Goal: Transaction & Acquisition: Book appointment/travel/reservation

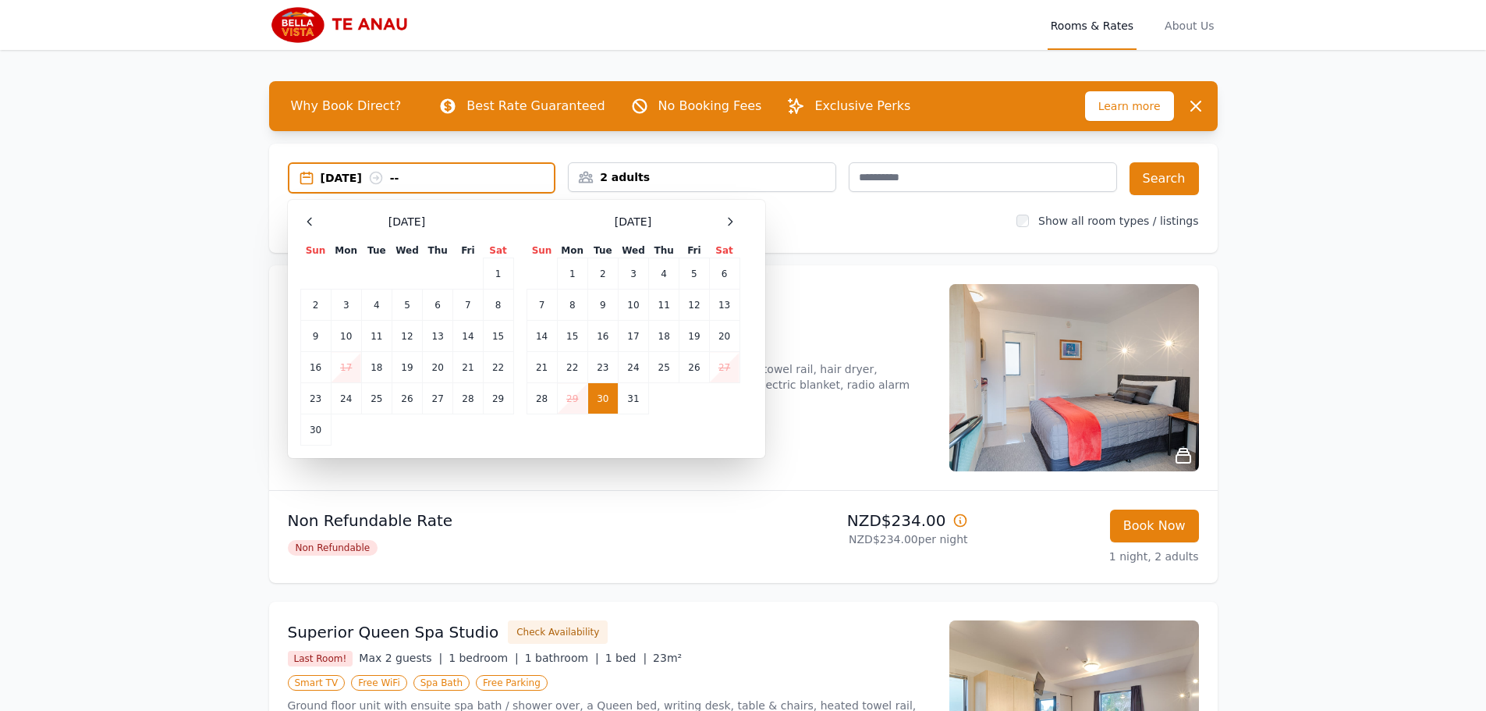
click at [701, 177] on div "2 adults" at bounding box center [702, 177] width 267 height 16
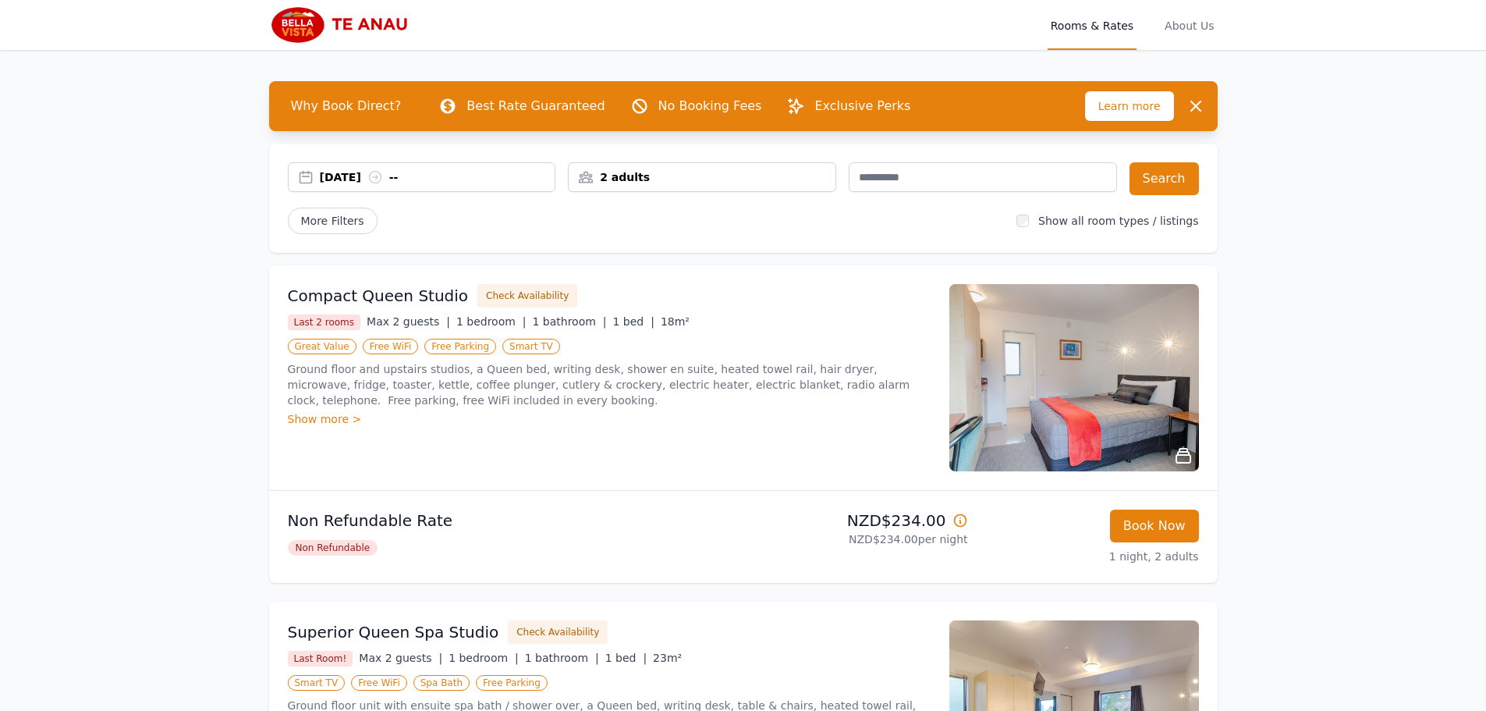
click at [708, 180] on div "2 adults" at bounding box center [702, 177] width 267 height 16
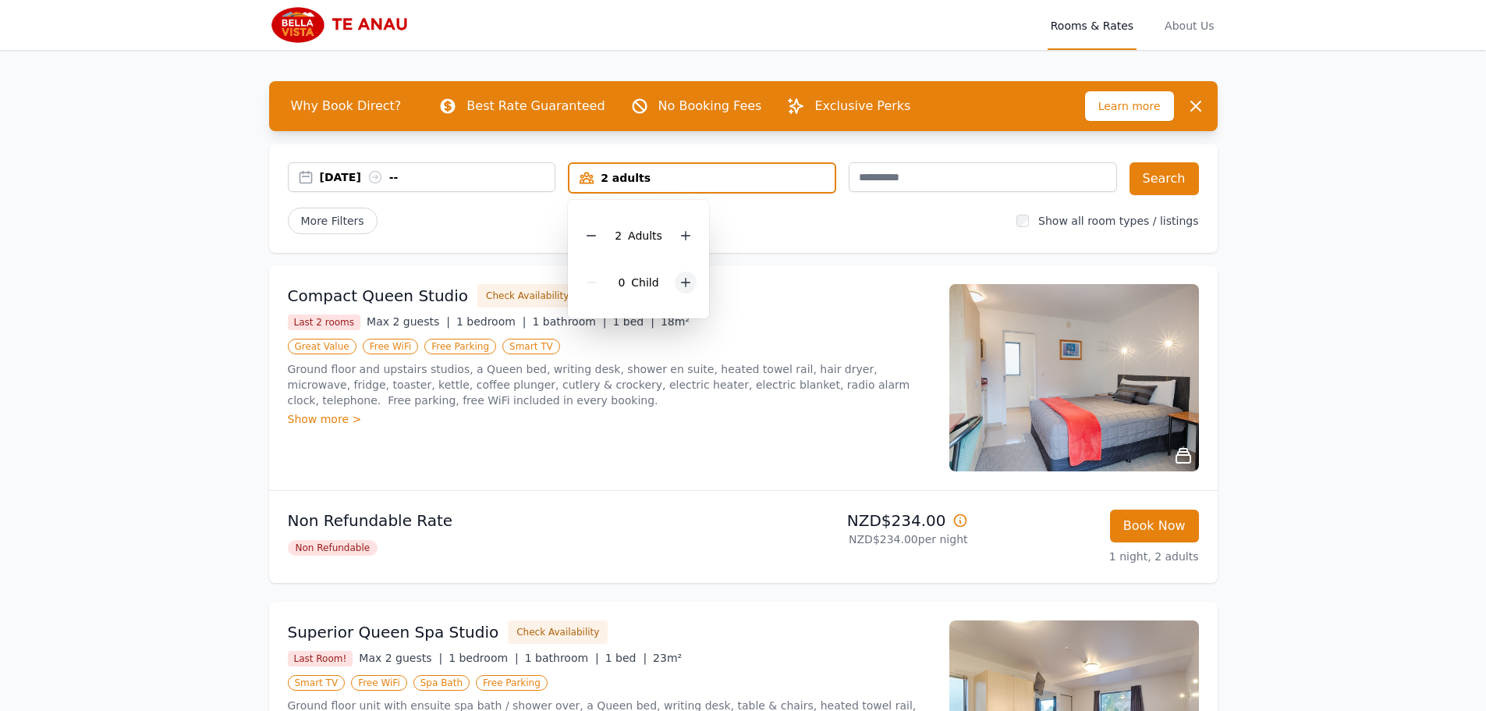
click at [682, 286] on icon at bounding box center [685, 282] width 12 height 12
click at [749, 148] on div "[DATE] -- 2 adults, 1 child [DEMOGRAPHIC_DATA] Adult s 1 Child Search More Filt…" at bounding box center [743, 198] width 949 height 109
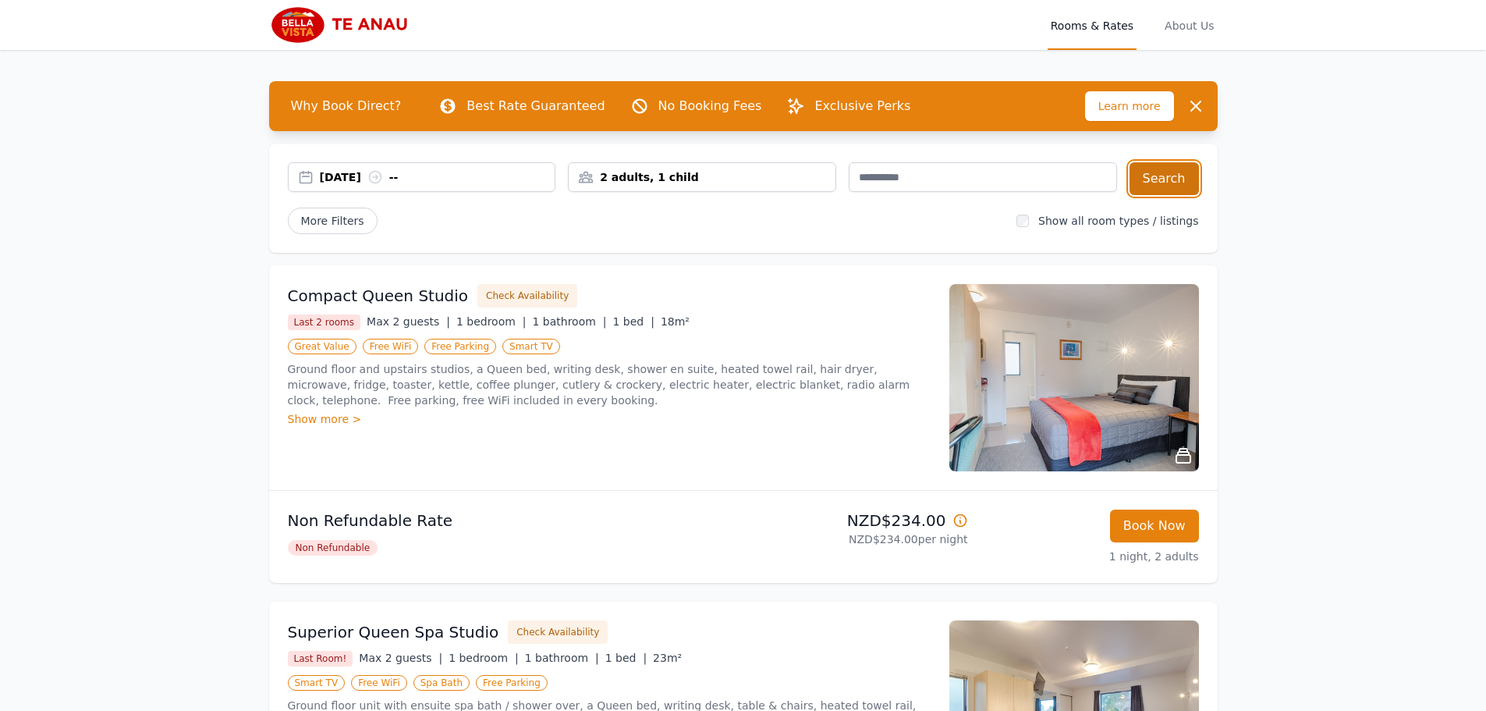
click at [1172, 180] on button "Search" at bounding box center [1164, 178] width 69 height 33
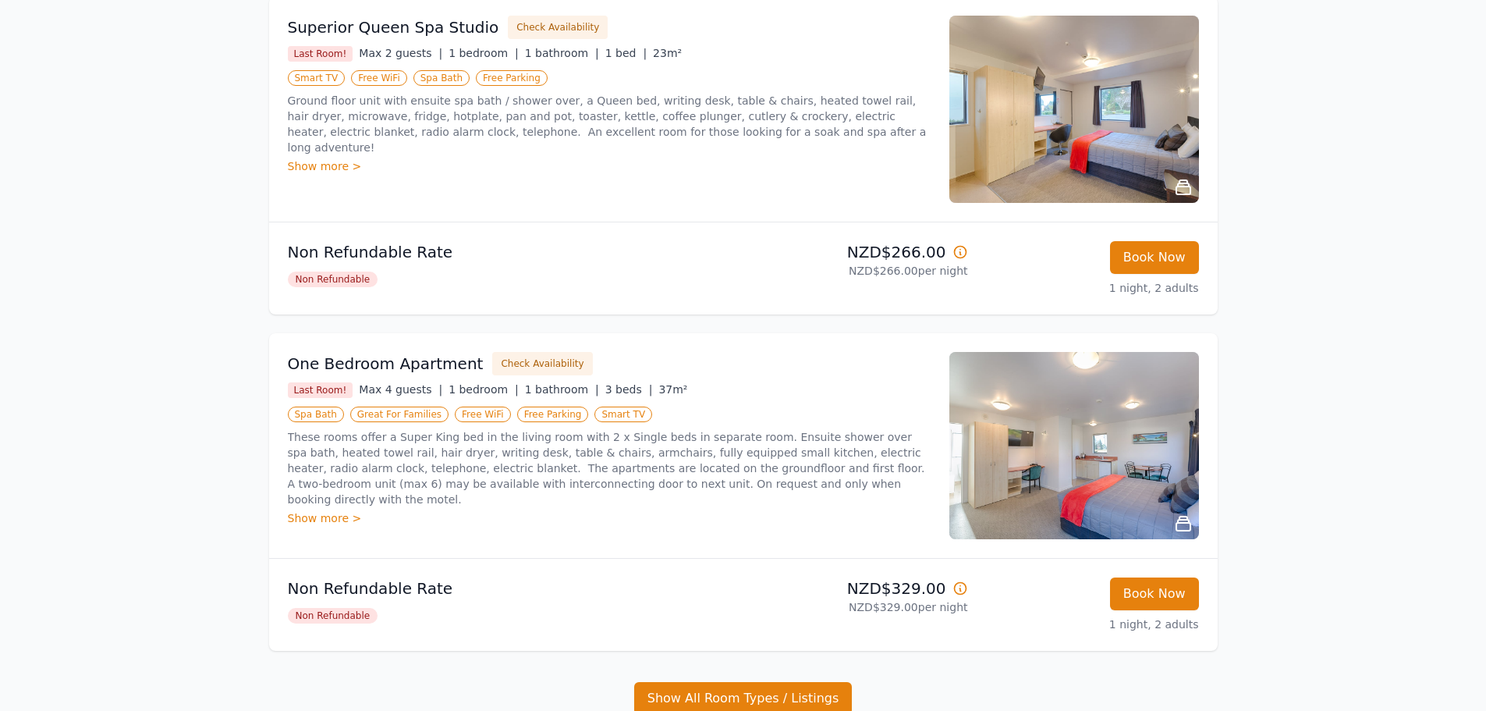
scroll to position [624, 0]
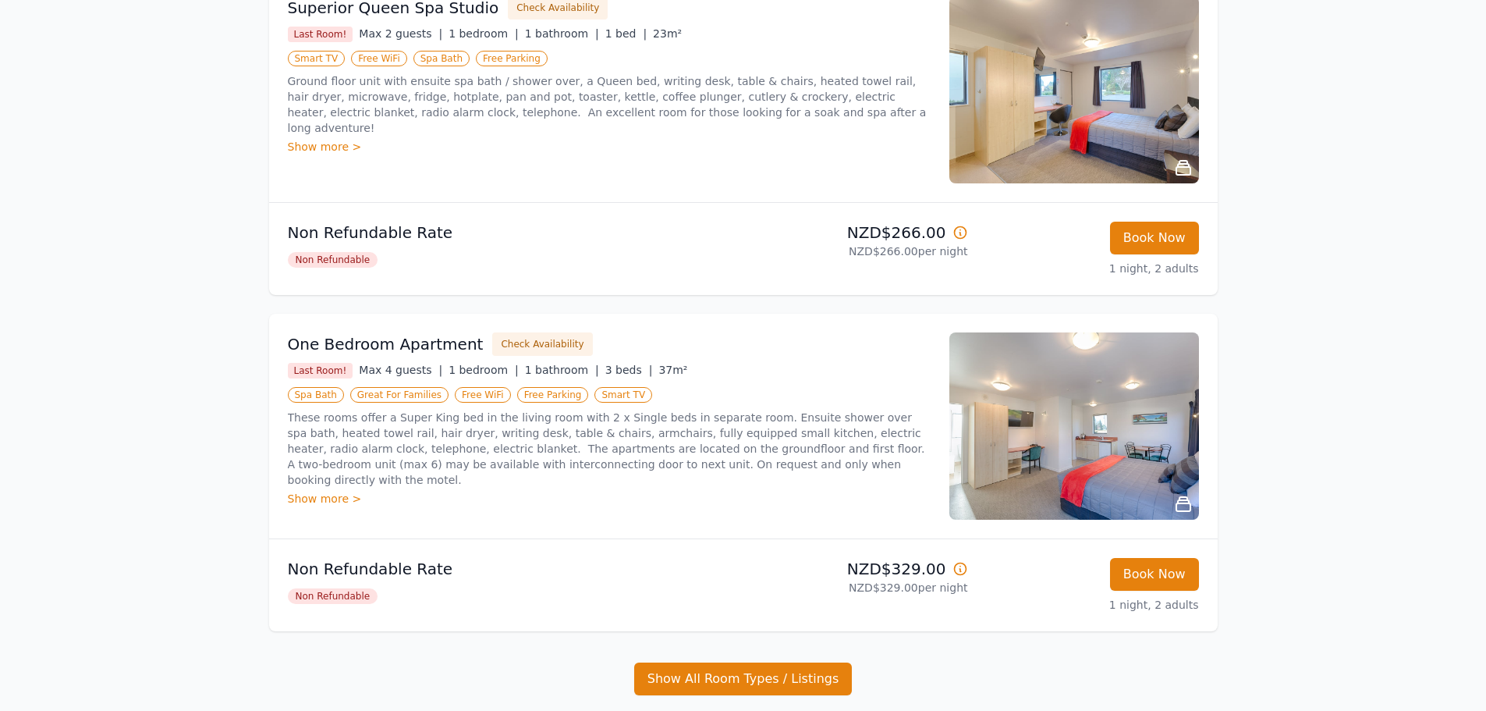
click at [1188, 497] on icon at bounding box center [1183, 504] width 19 height 19
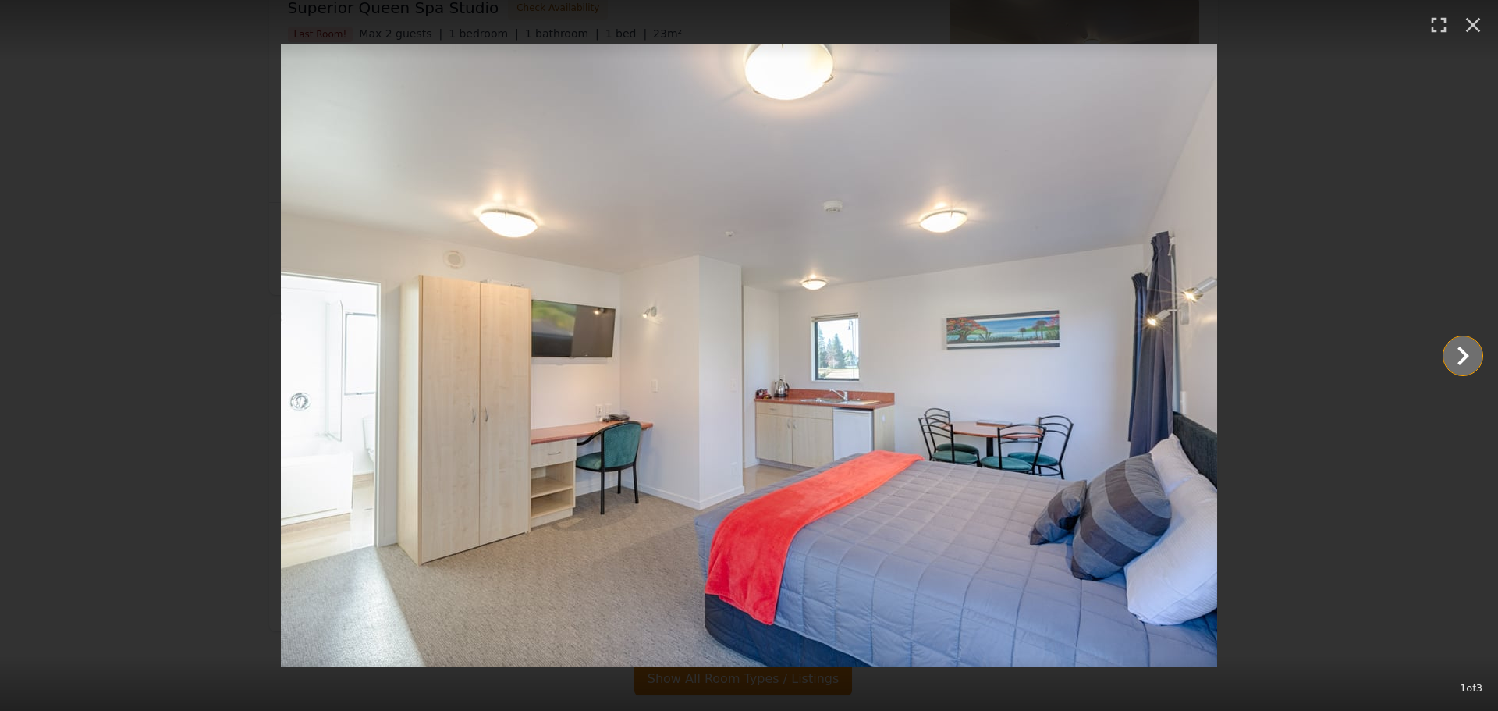
click at [1466, 356] on icon "Show slide 2 of 3" at bounding box center [1463, 355] width 12 height 19
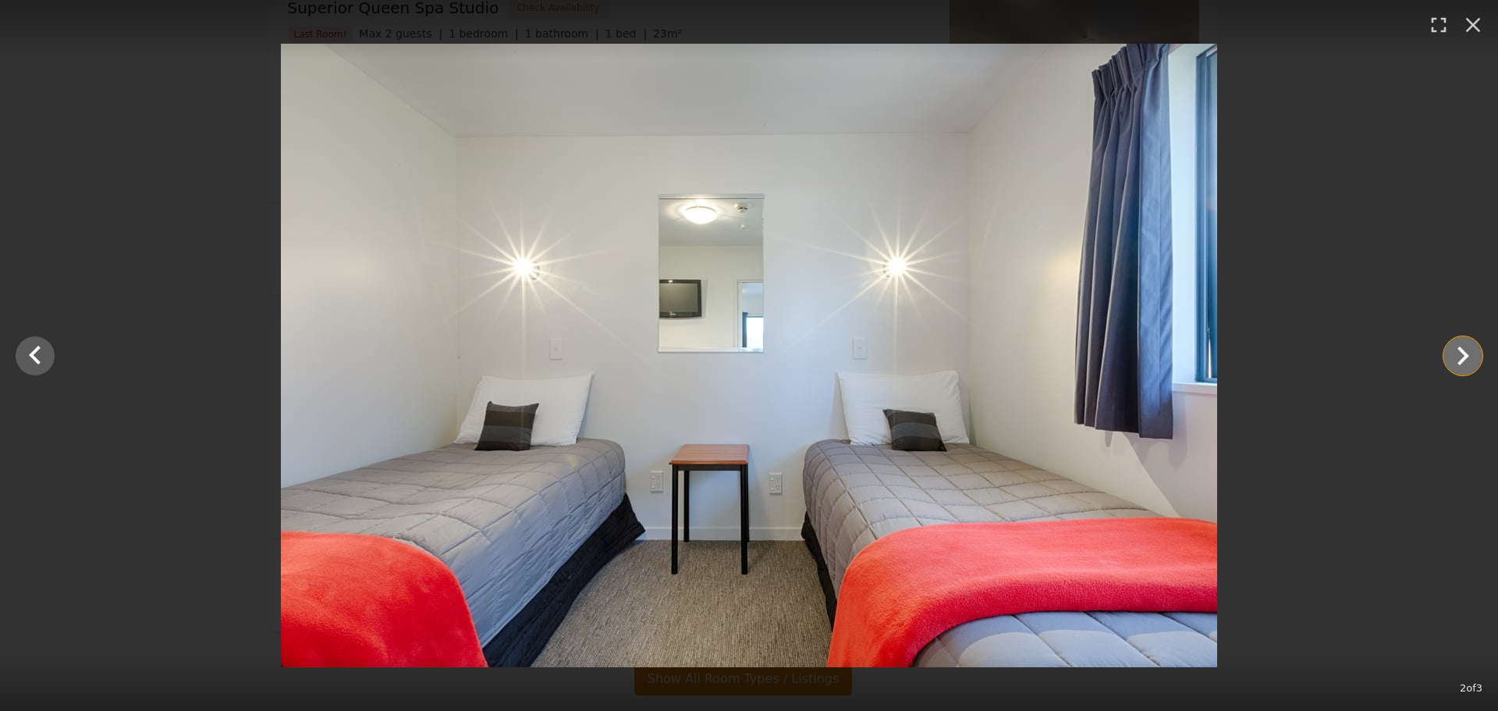
click at [1466, 356] on icon "Show slide 3 of 3" at bounding box center [1463, 355] width 12 height 19
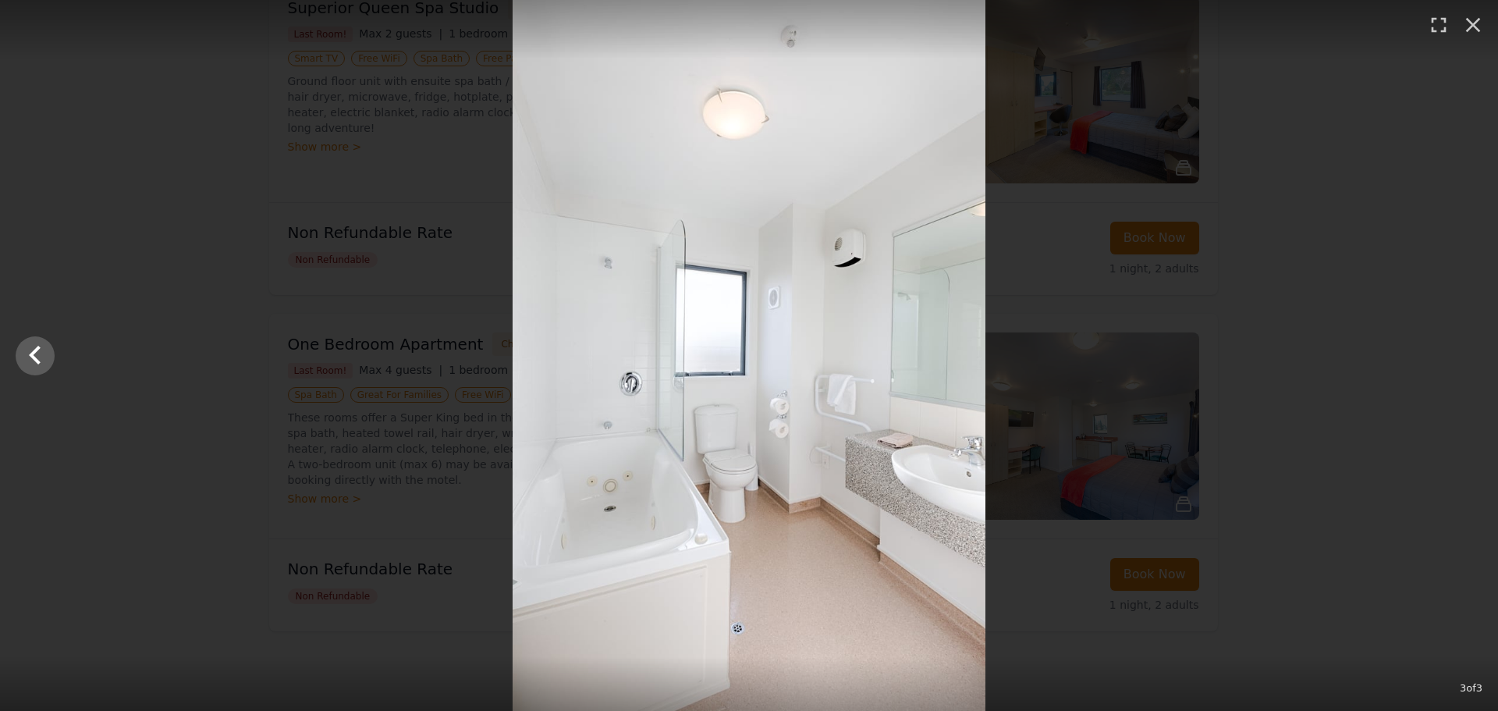
click at [1466, 356] on div at bounding box center [749, 355] width 1498 height 711
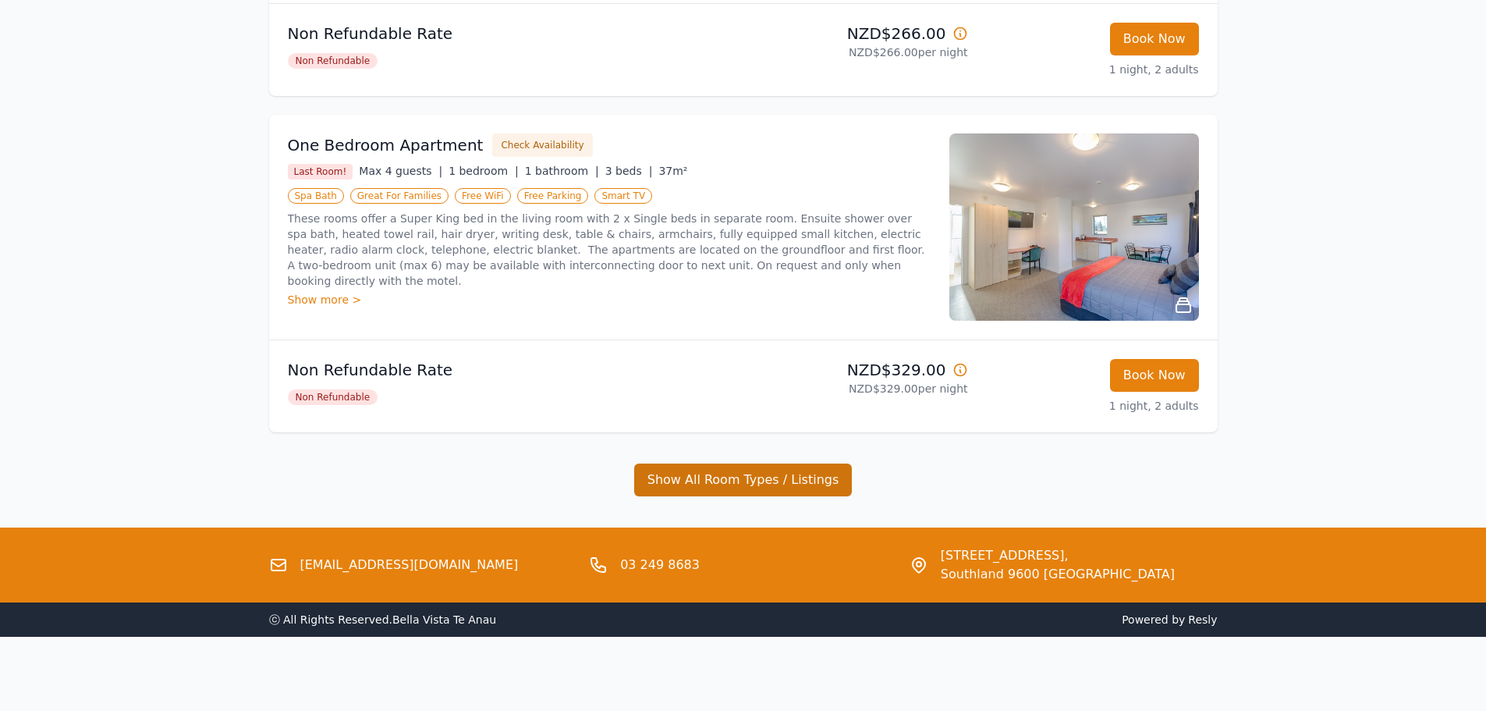
scroll to position [824, 0]
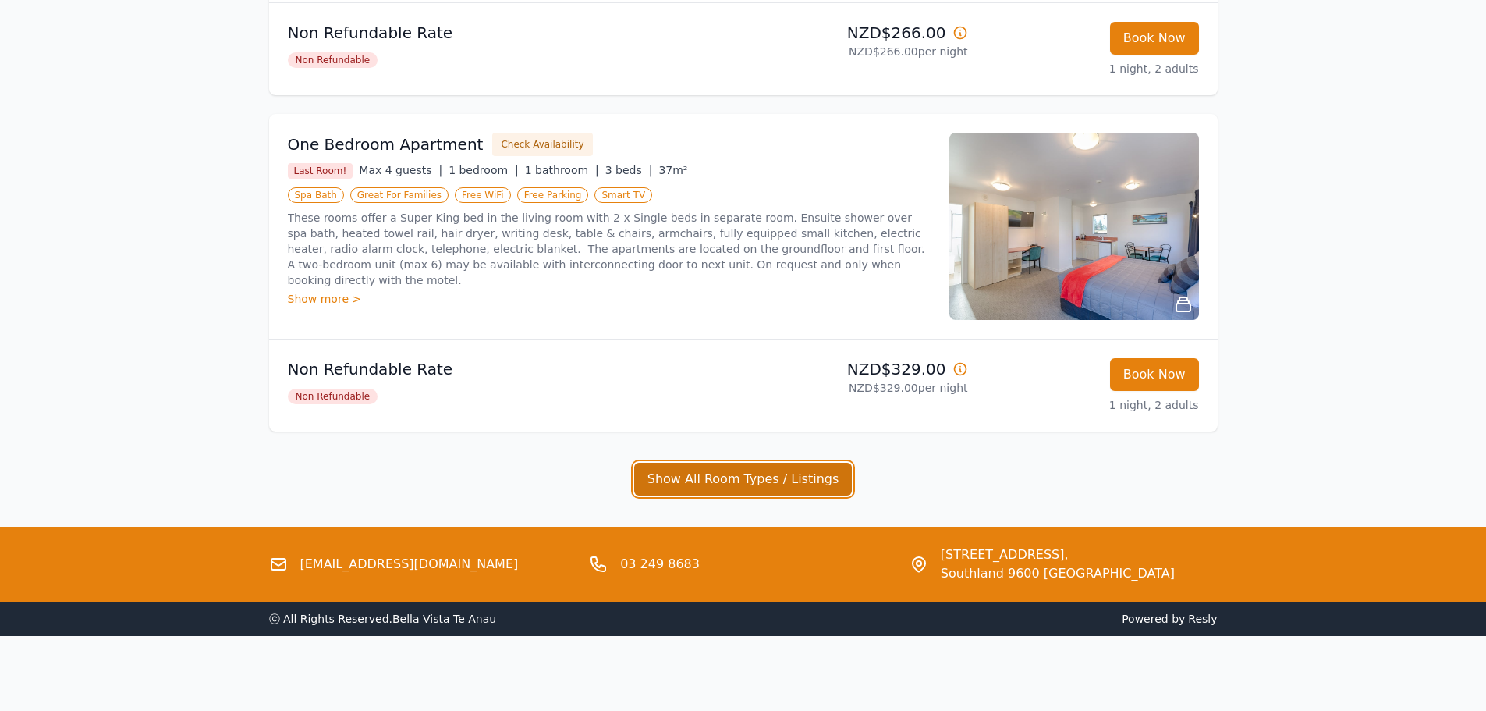
click at [756, 477] on button "Show All Room Types / Listings" at bounding box center [743, 479] width 218 height 33
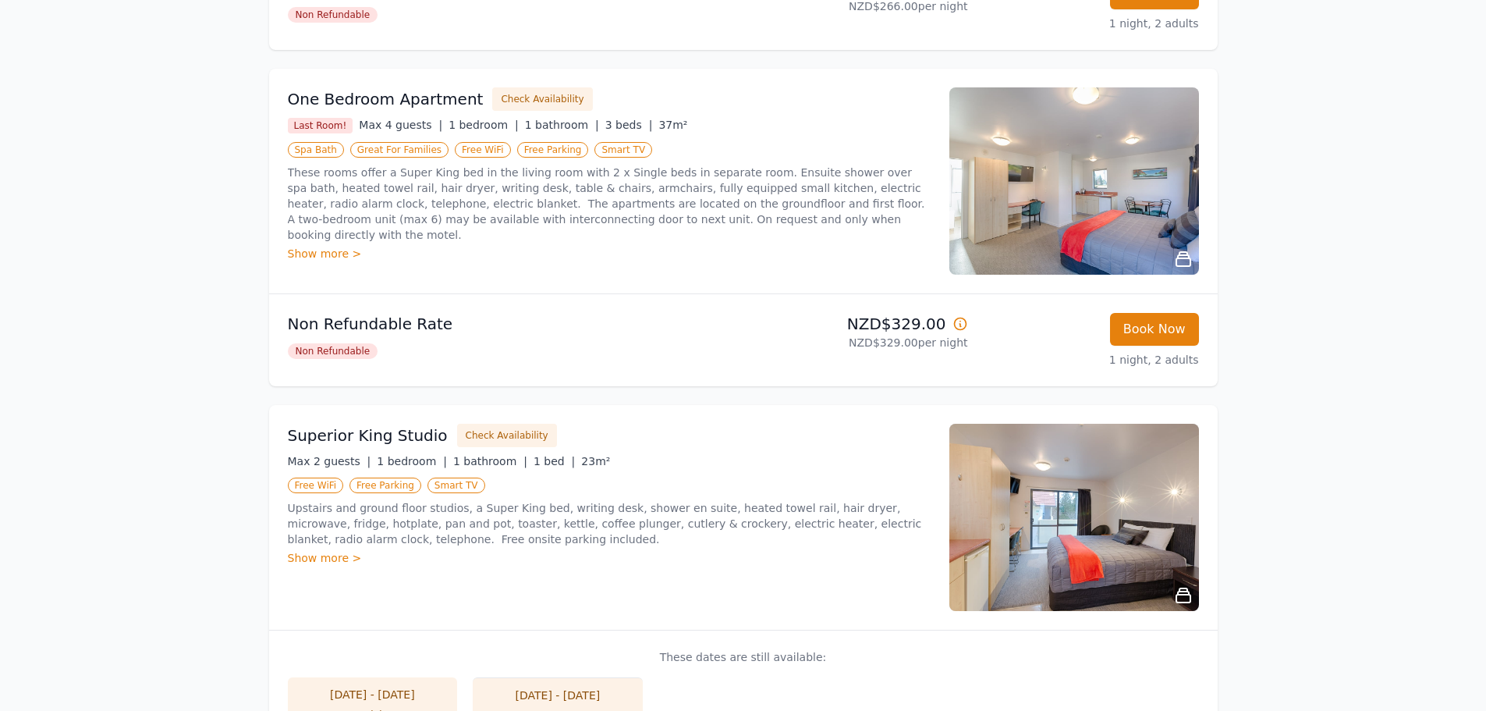
scroll to position [858, 0]
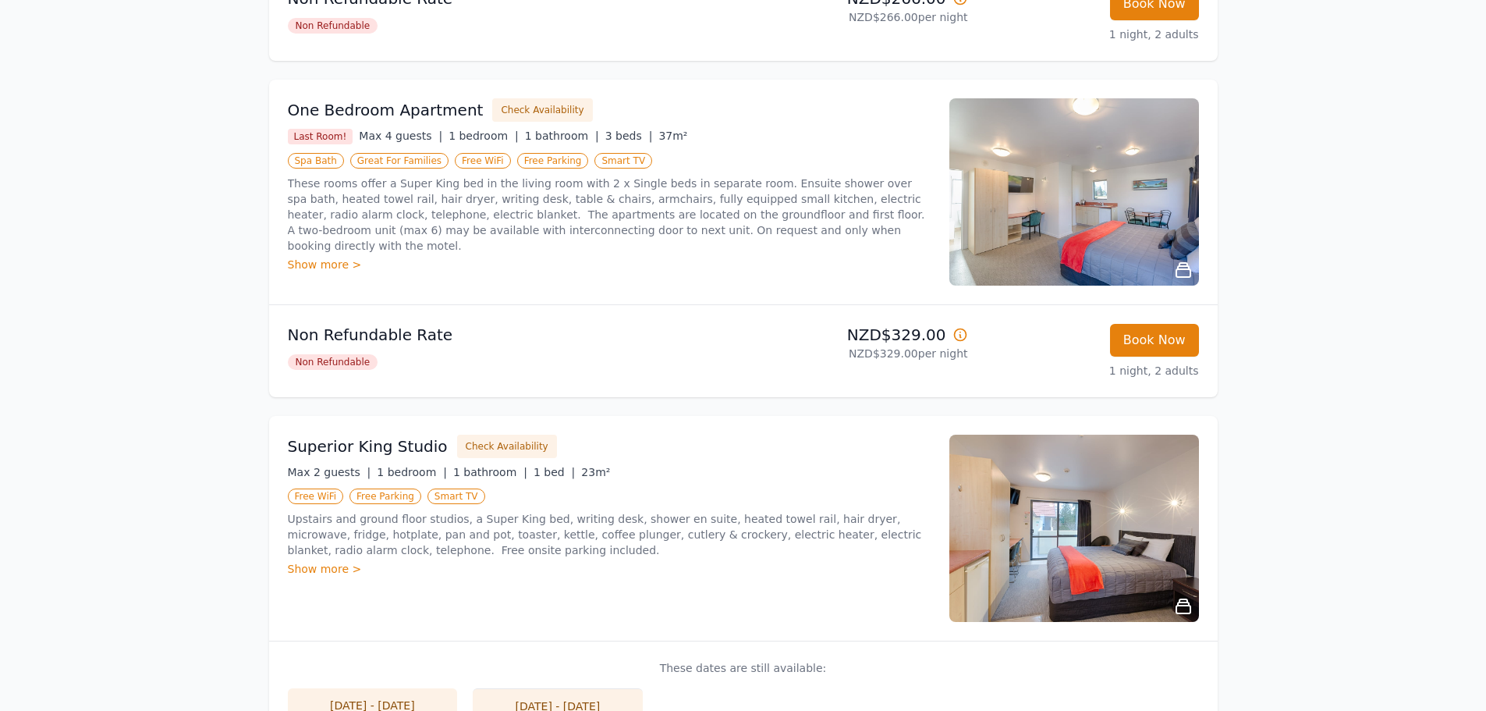
click at [1175, 268] on icon at bounding box center [1183, 270] width 19 height 19
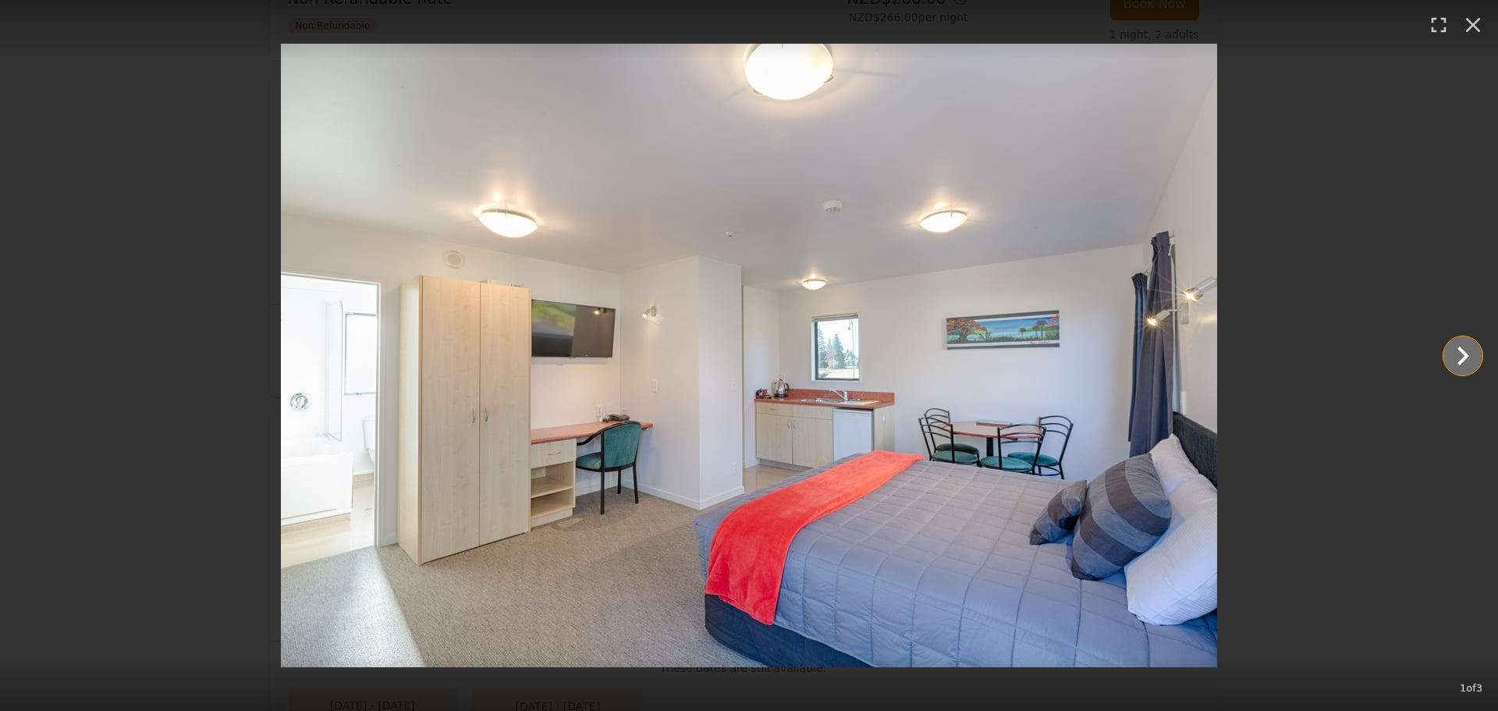
click at [1457, 354] on icon "Show slide 2 of 3" at bounding box center [1462, 355] width 37 height 37
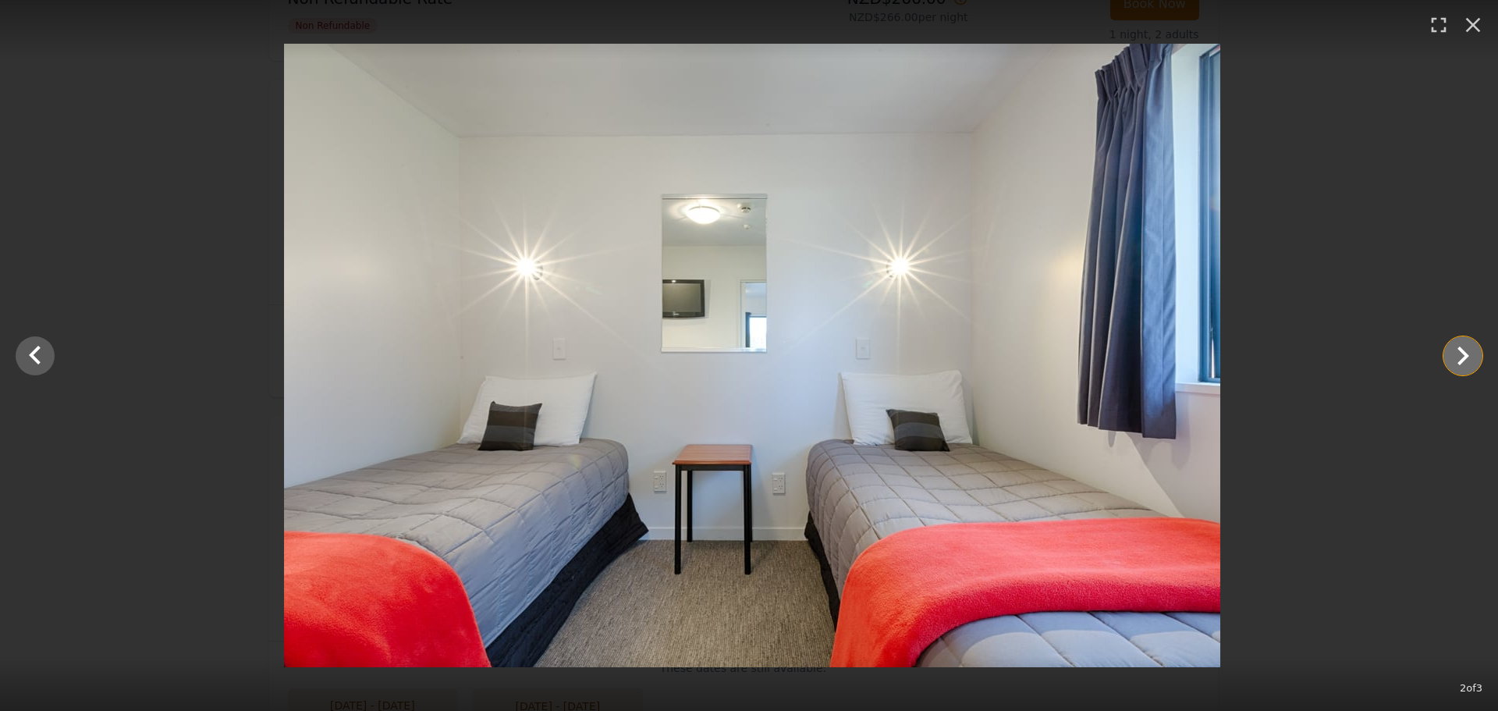
click at [1457, 354] on icon "Show slide 3 of 3" at bounding box center [1462, 355] width 37 height 37
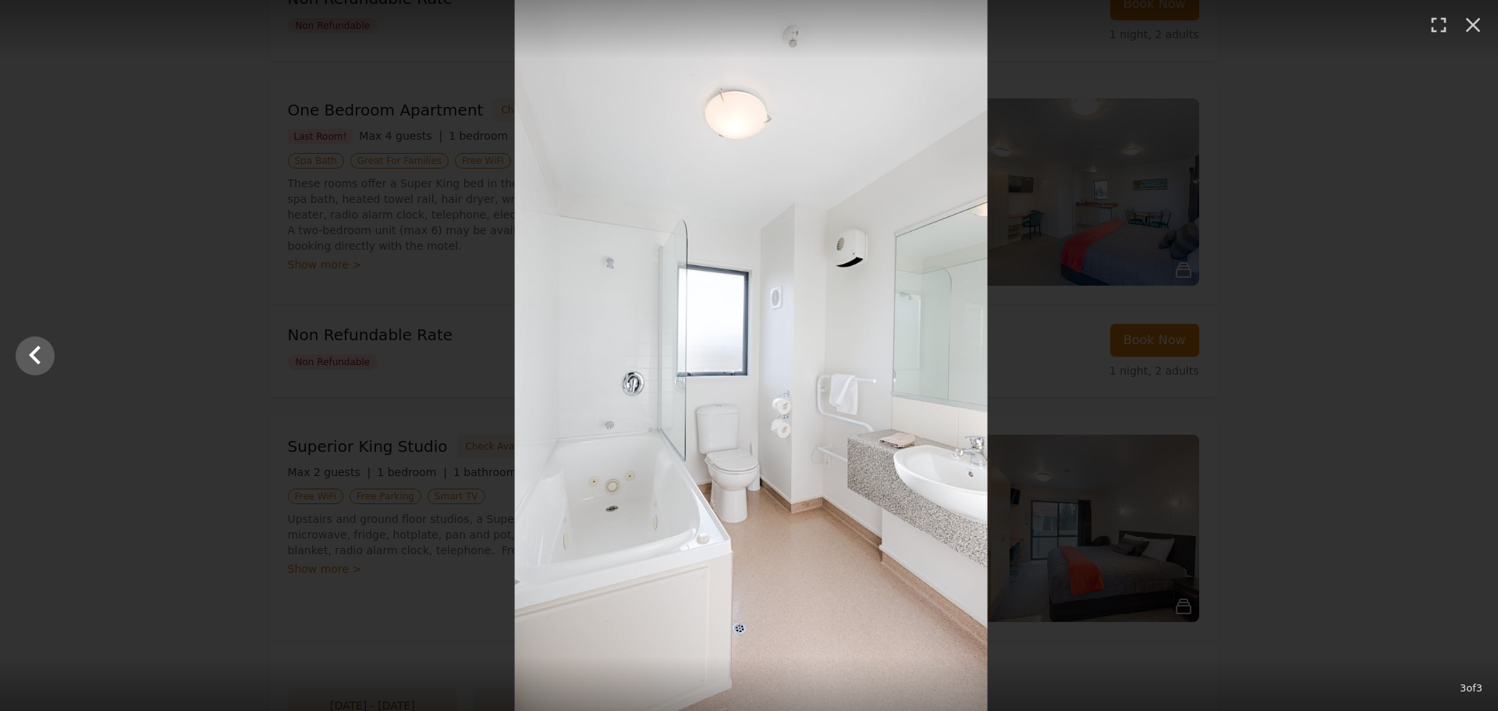
click at [1457, 354] on div at bounding box center [751, 355] width 1498 height 711
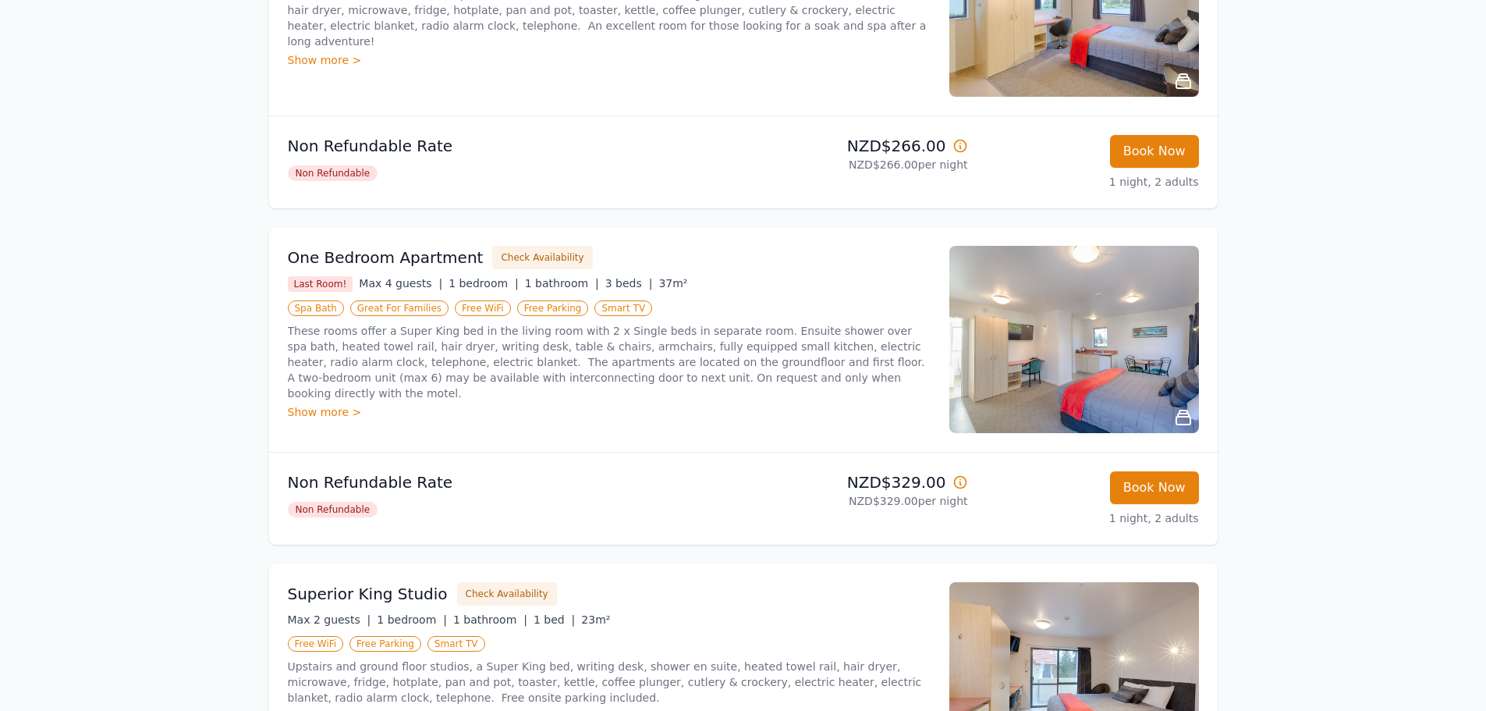
scroll to position [702, 0]
